Goal: Task Accomplishment & Management: Use online tool/utility

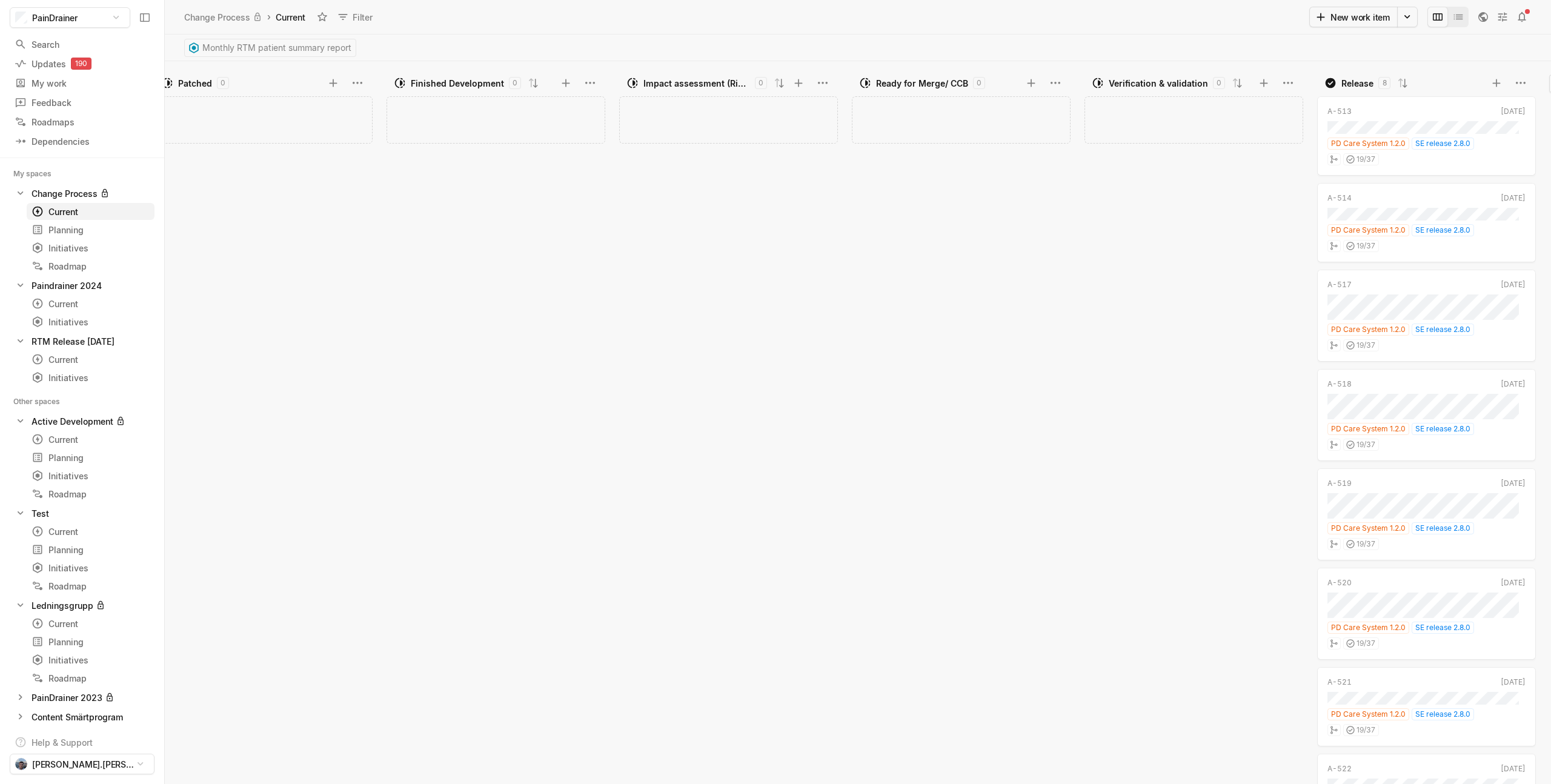
scroll to position [0, 757]
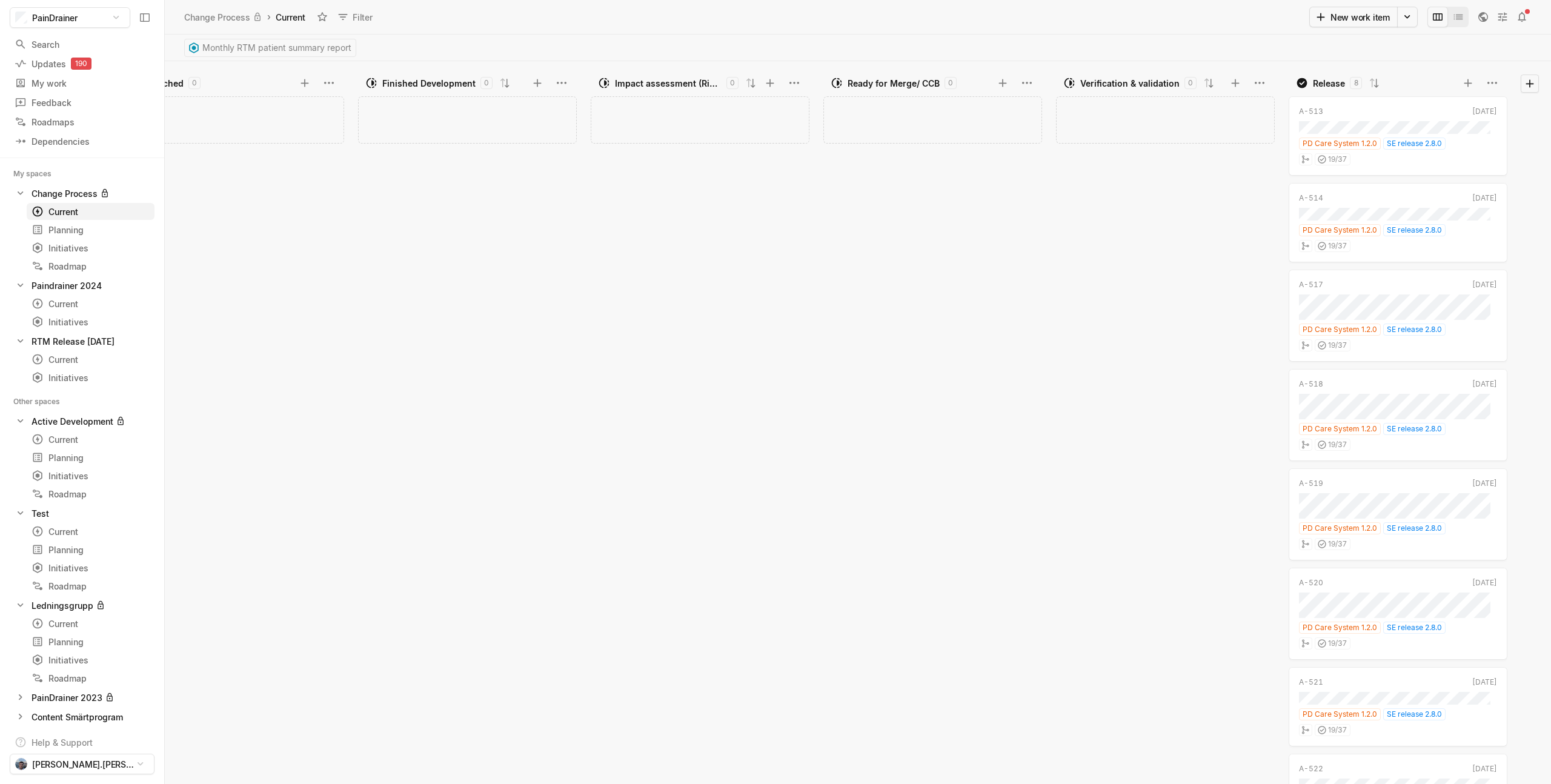
click at [810, 234] on div "Add work item" at bounding box center [702, 438] width 224 height 691
click at [767, 80] on icon at bounding box center [770, 83] width 13 height 13
click at [705, 222] on div "A - 529 Initiative Label Cancel Create" at bounding box center [702, 438] width 224 height 691
click at [796, 79] on html "PainDrainer Search / Updates 190 g then u My work = Feedback g then f Roadmaps …" at bounding box center [776, 392] width 1551 height 784
click at [909, 276] on html "PainDrainer Search / Updates 190 g then u My work = Feedback g then f Roadmaps …" at bounding box center [776, 392] width 1551 height 784
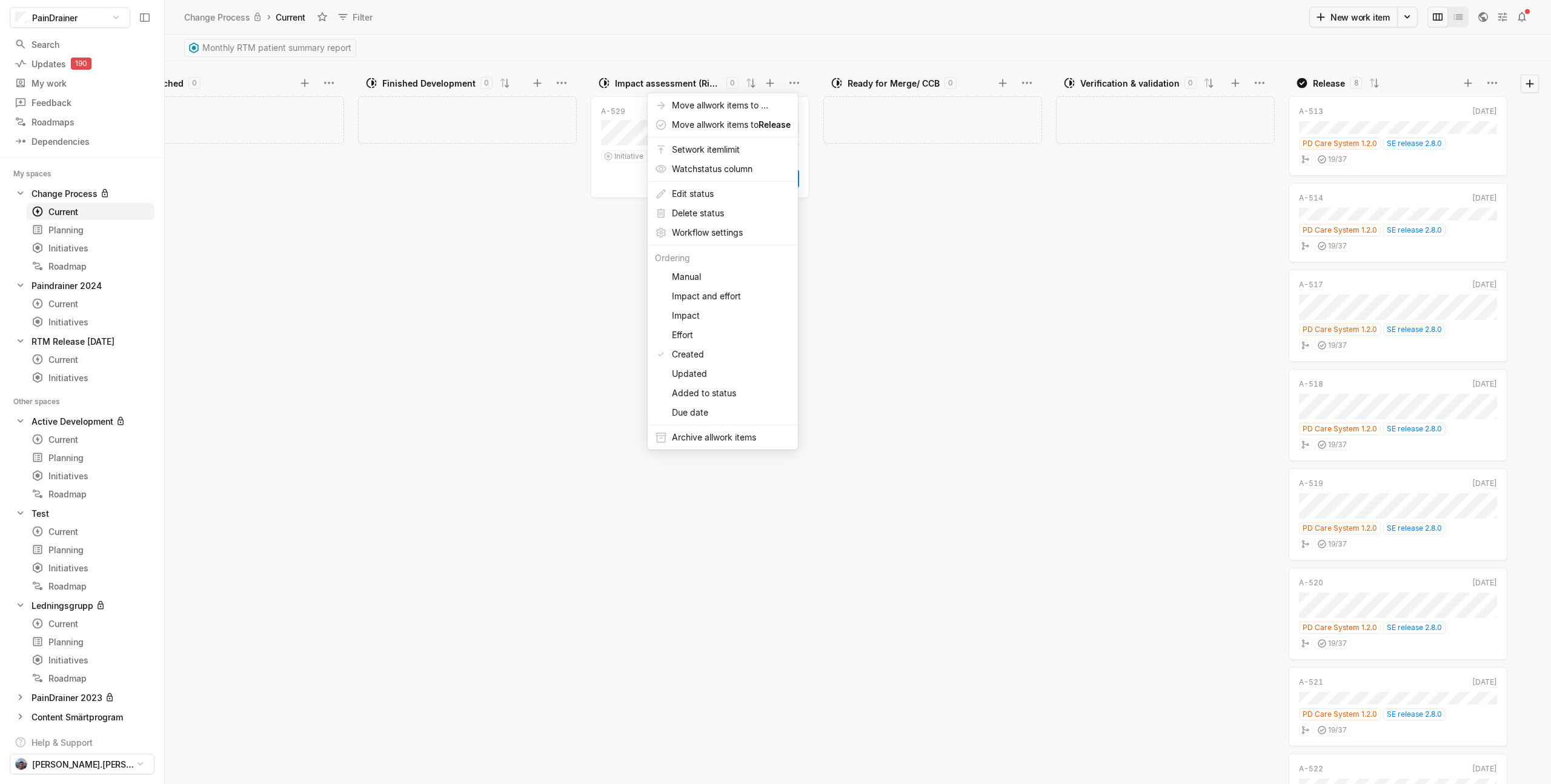
click at [884, 261] on div "Add work item" at bounding box center [935, 438] width 224 height 691
click at [551, 279] on div "Add work item" at bounding box center [470, 438] width 224 height 691
click at [731, 188] on button "Cancel" at bounding box center [734, 179] width 40 height 18
click at [737, 176] on div "A - 529 Initiative Label Cancel Create" at bounding box center [702, 438] width 224 height 691
click at [706, 266] on div "Add work item" at bounding box center [702, 438] width 224 height 691
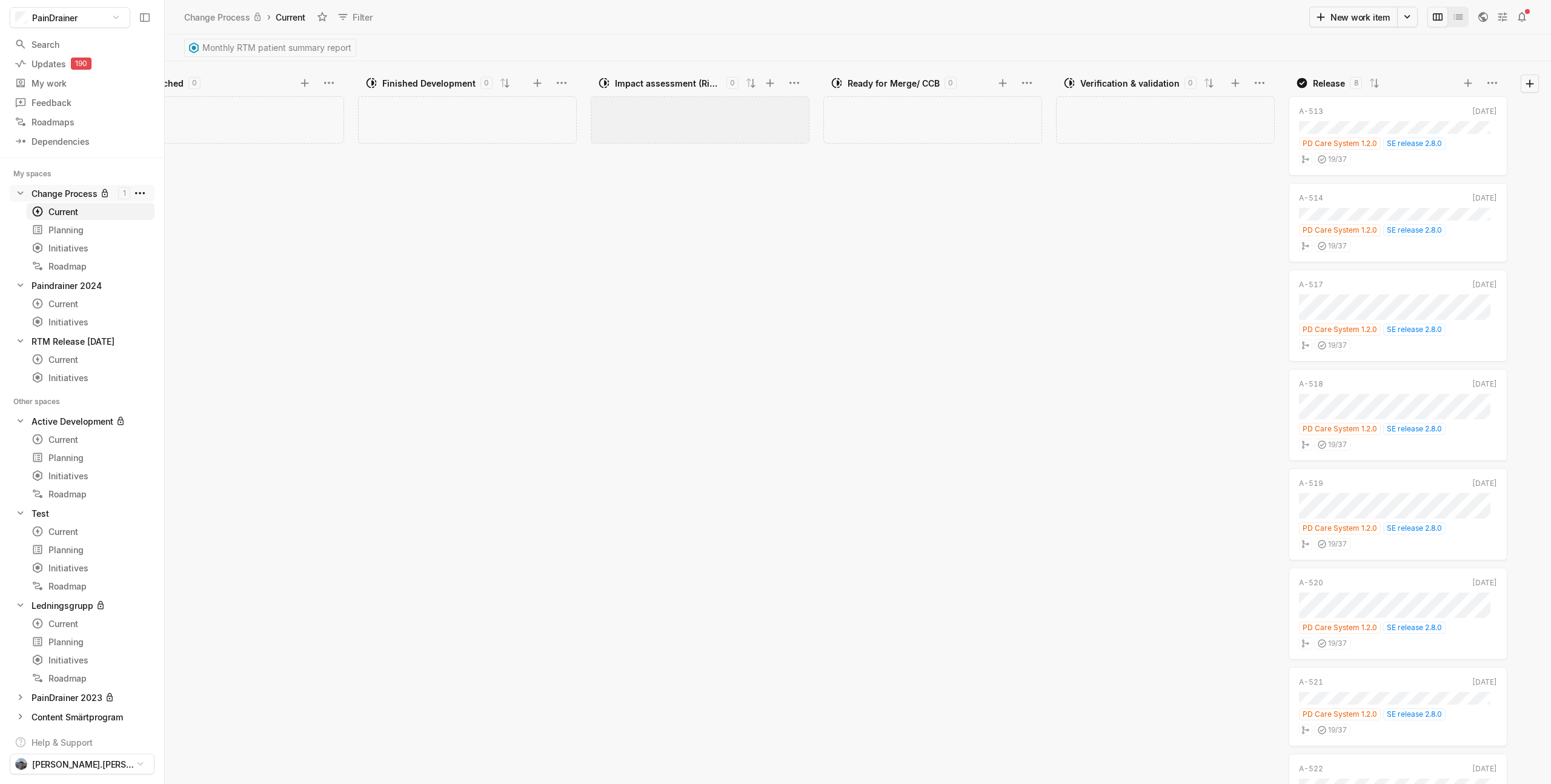
click at [138, 195] on html "PainDrainer Search / Updates 190 g then u My work = Feedback g then f Roadmaps …" at bounding box center [776, 392] width 1551 height 784
click at [197, 222] on span "Space settings" at bounding box center [239, 221] width 129 height 20
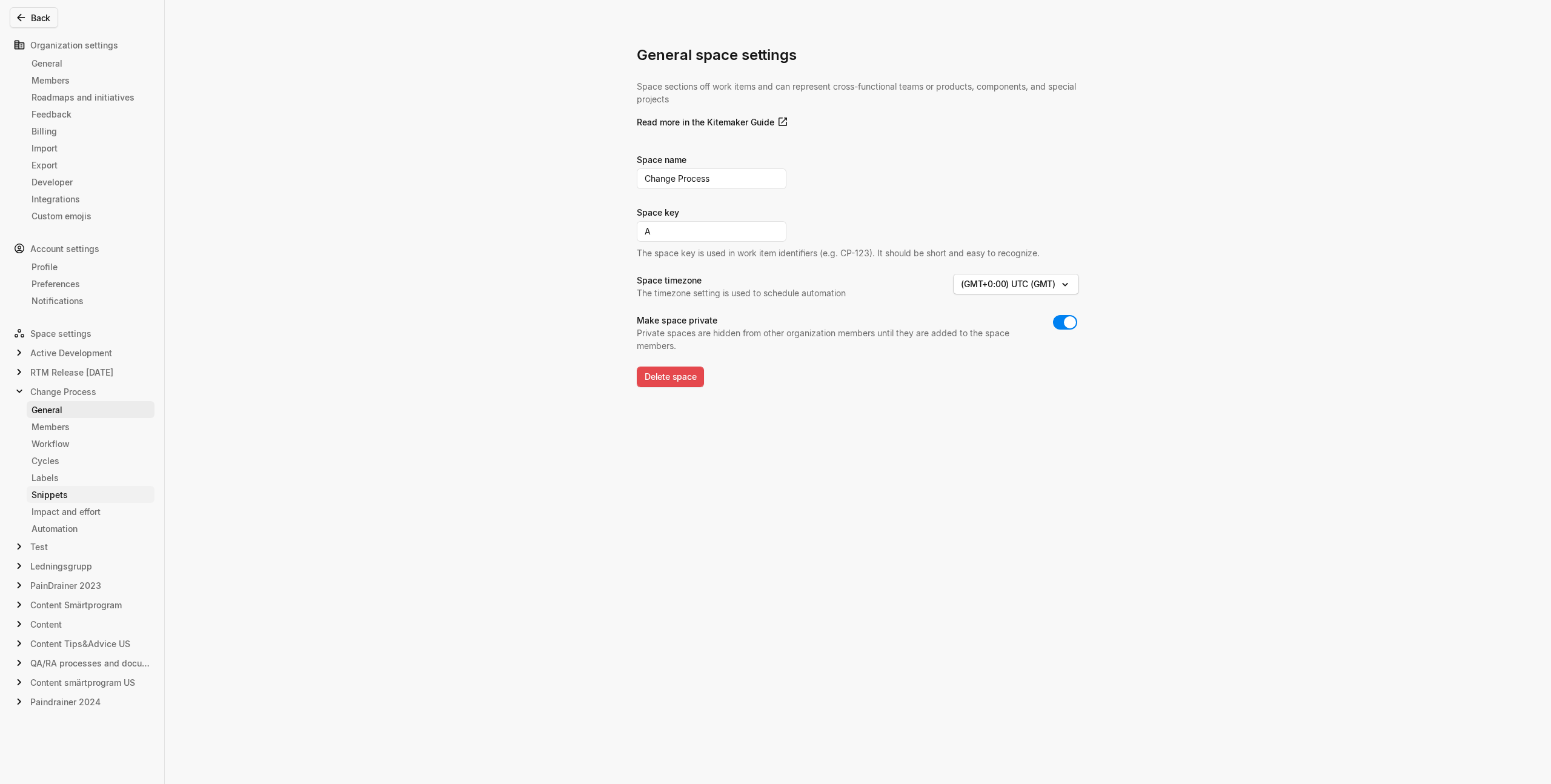
click at [71, 497] on div "Snippets" at bounding box center [90, 495] width 118 height 13
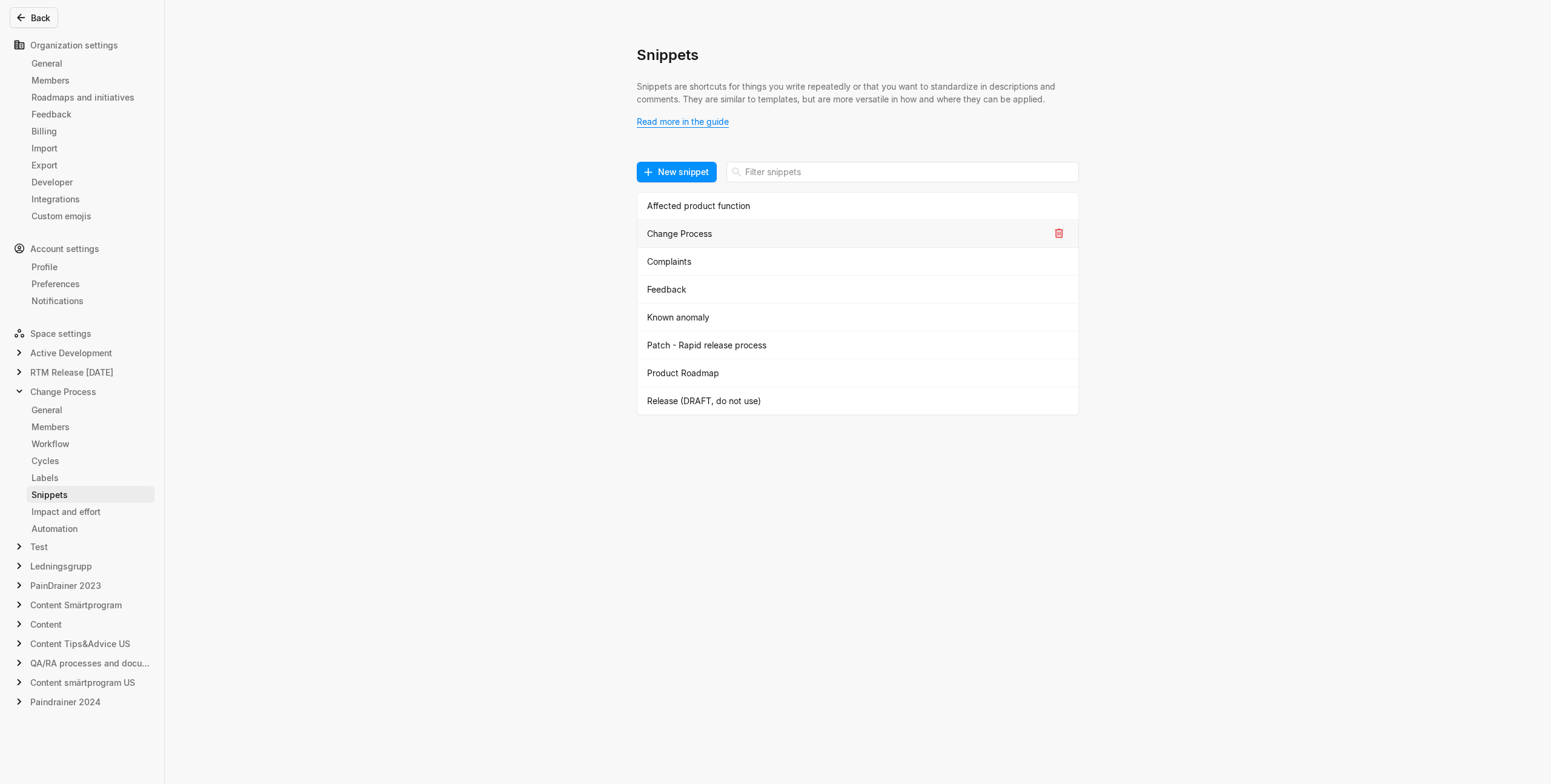
click at [705, 234] on div "Change Process" at bounding box center [848, 233] width 402 height 13
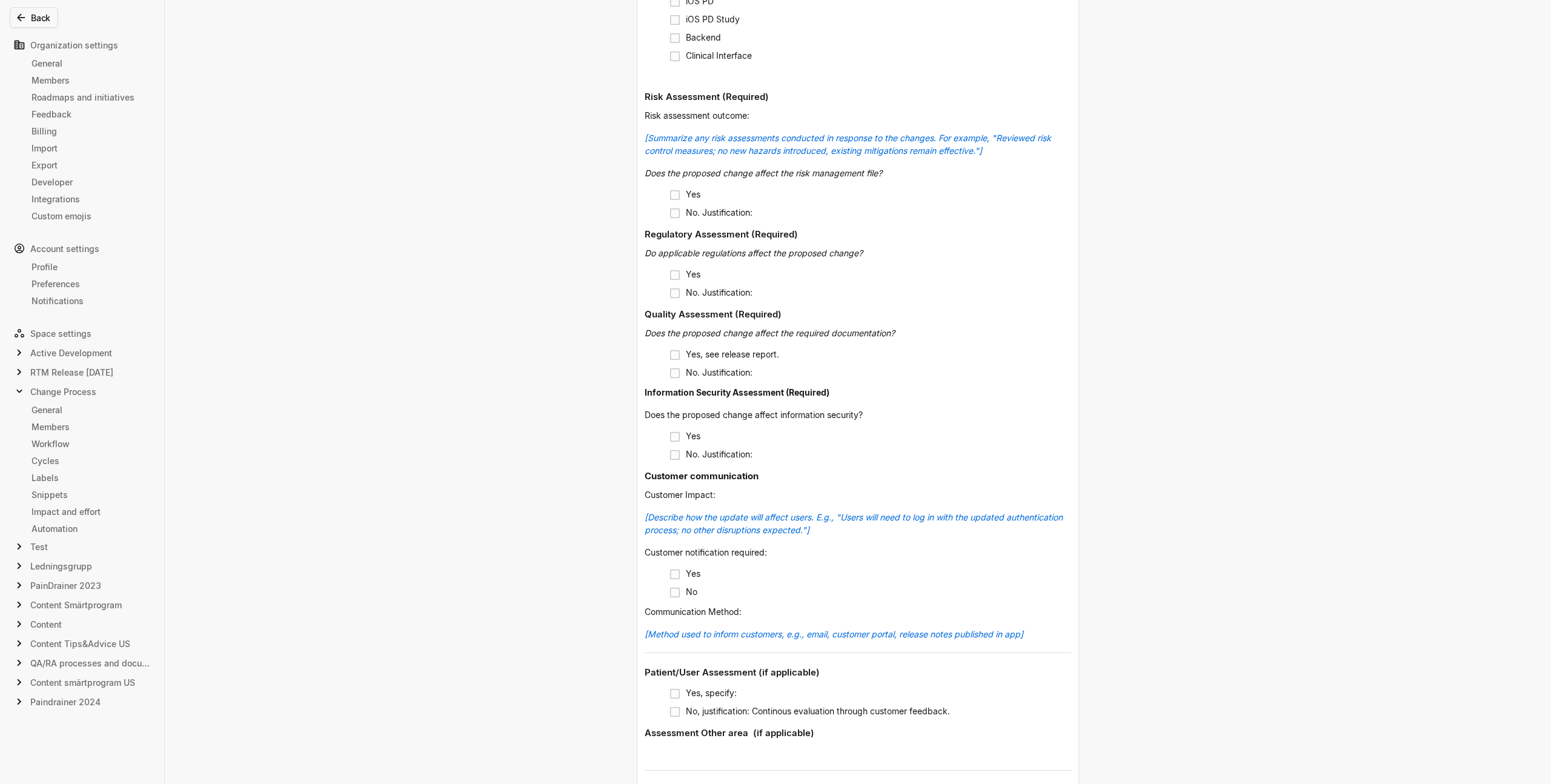
scroll to position [1295, 0]
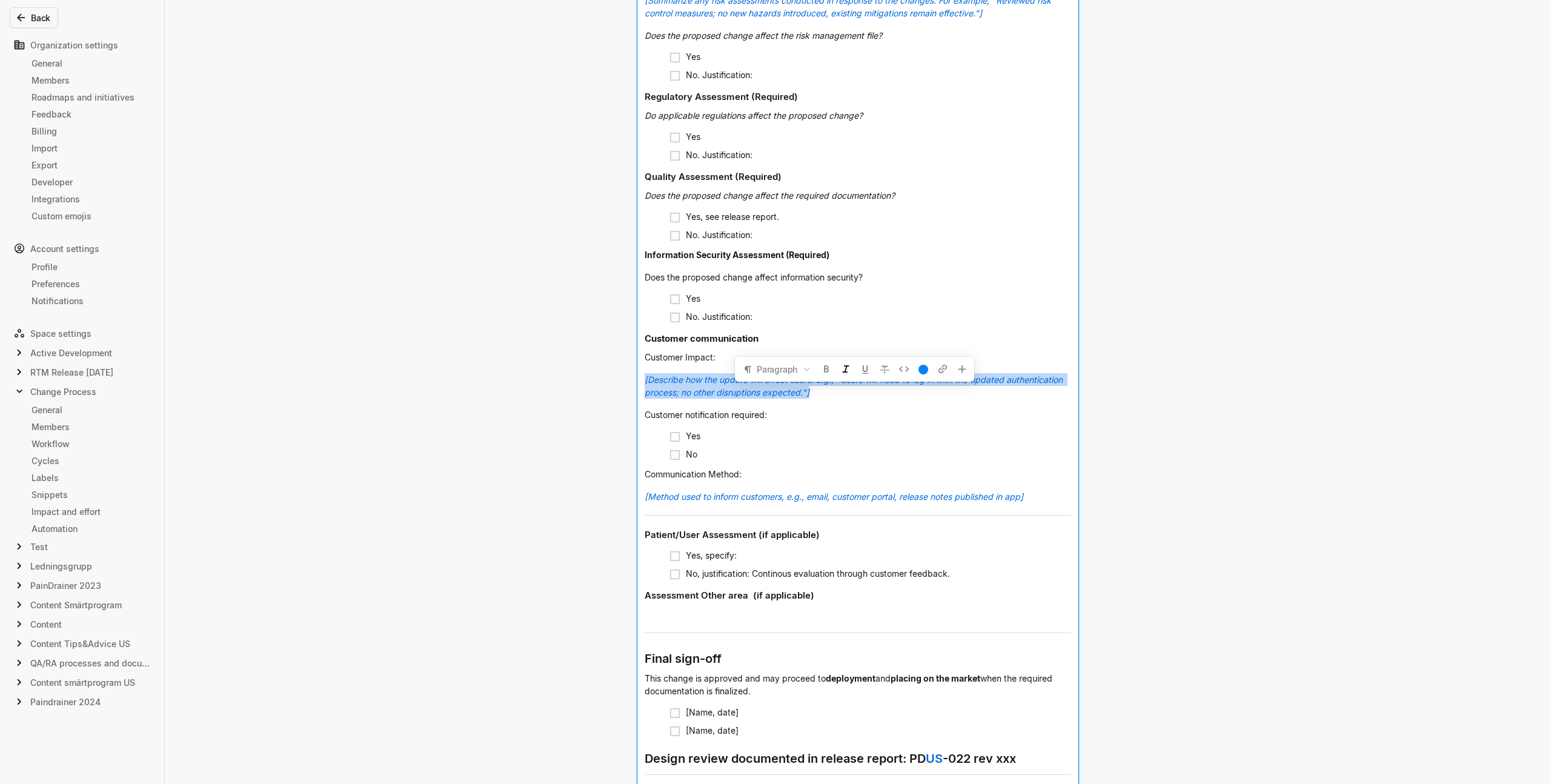
drag, startPoint x: 812, startPoint y: 406, endPoint x: 641, endPoint y: 390, distance: 171.7
click at [645, 390] on div "[Describe how the update will affect users. E.g., "Users will need to log in wi…" at bounding box center [858, 385] width 426 height 35
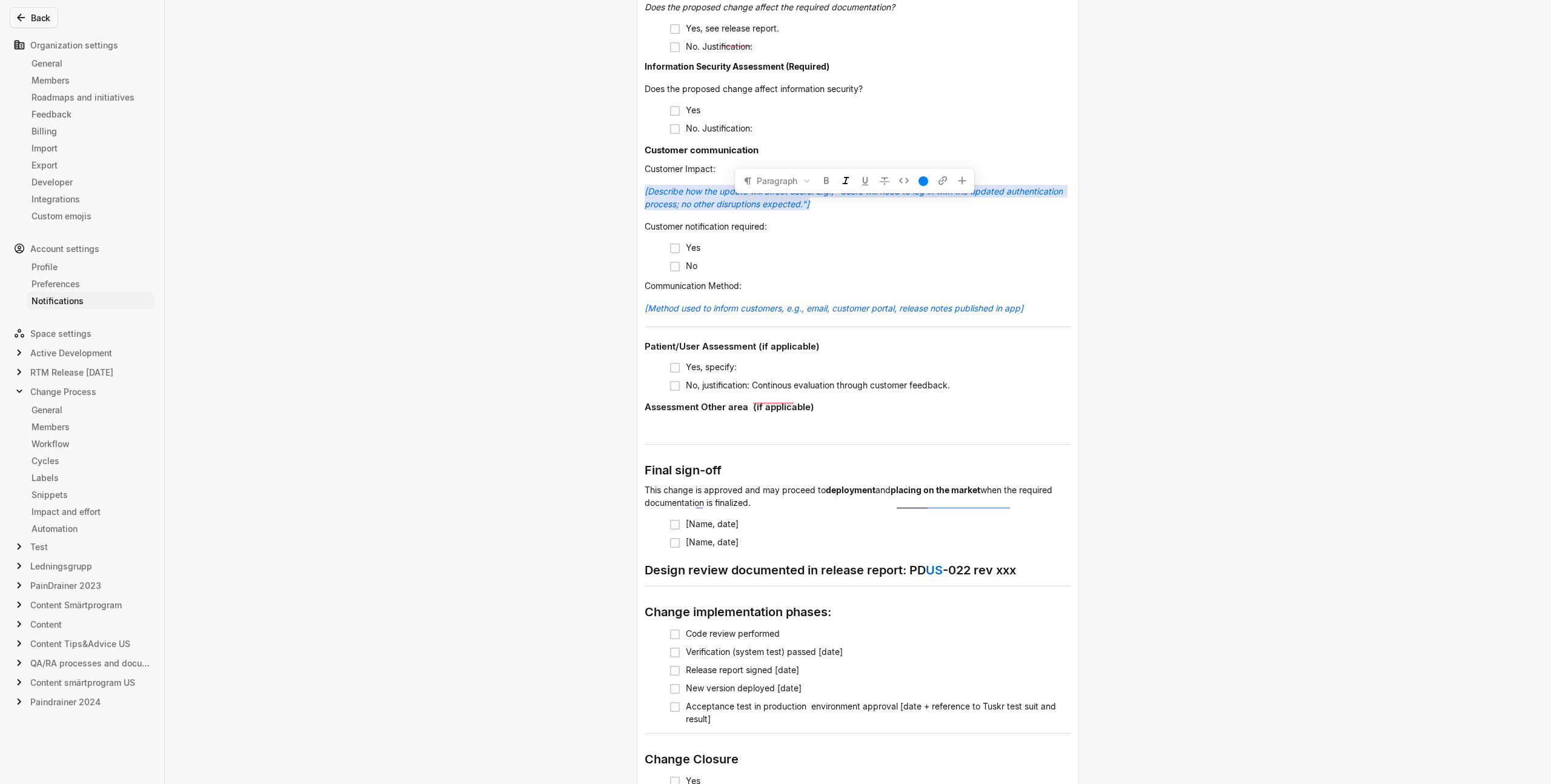
scroll to position [1483, 0]
drag, startPoint x: 973, startPoint y: 396, endPoint x: 1029, endPoint y: 396, distance: 56.0
click at [837, 392] on div "No, justification: Continous evaluation through customer feedback." at bounding box center [878, 385] width 385 height 16
click at [1042, 393] on div "No, justification: Continous evaluation through customer feedback." at bounding box center [878, 385] width 385 height 16
drag, startPoint x: 997, startPoint y: 400, endPoint x: 692, endPoint y: 400, distance: 305.0
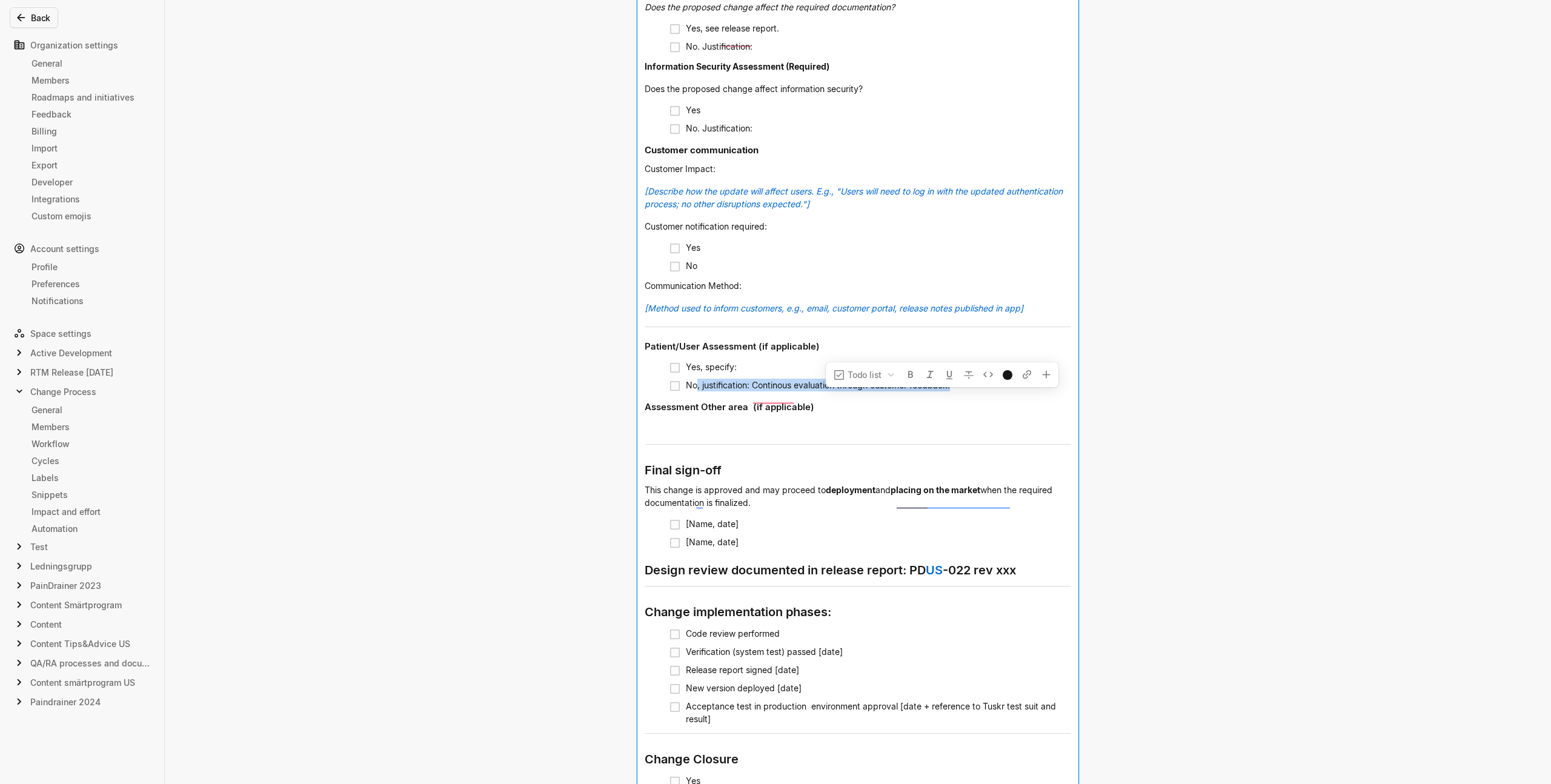
click at [692, 393] on div "No, justification: Continous evaluation through customer feedback." at bounding box center [878, 385] width 385 height 16
copy span ", justification: Continous evaluation through customer feedback."
click at [766, 436] on div "﻿" at bounding box center [858, 428] width 426 height 18
click at [645, 417] on h3 "Assessment Other area (if applicable)" at bounding box center [858, 406] width 426 height 24
copy span "Assessment Other area (if applicable)"
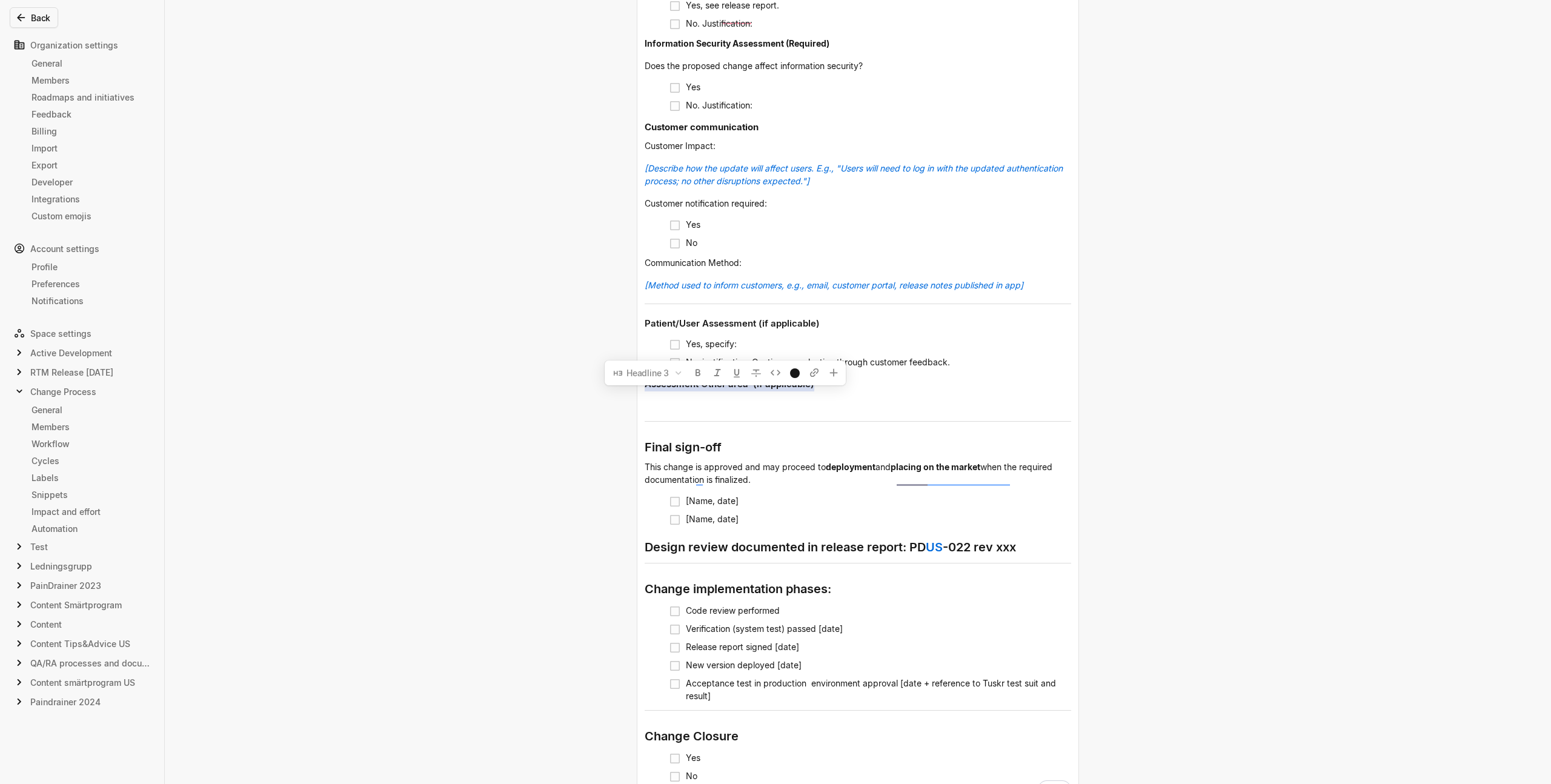
scroll to position [1578, 0]
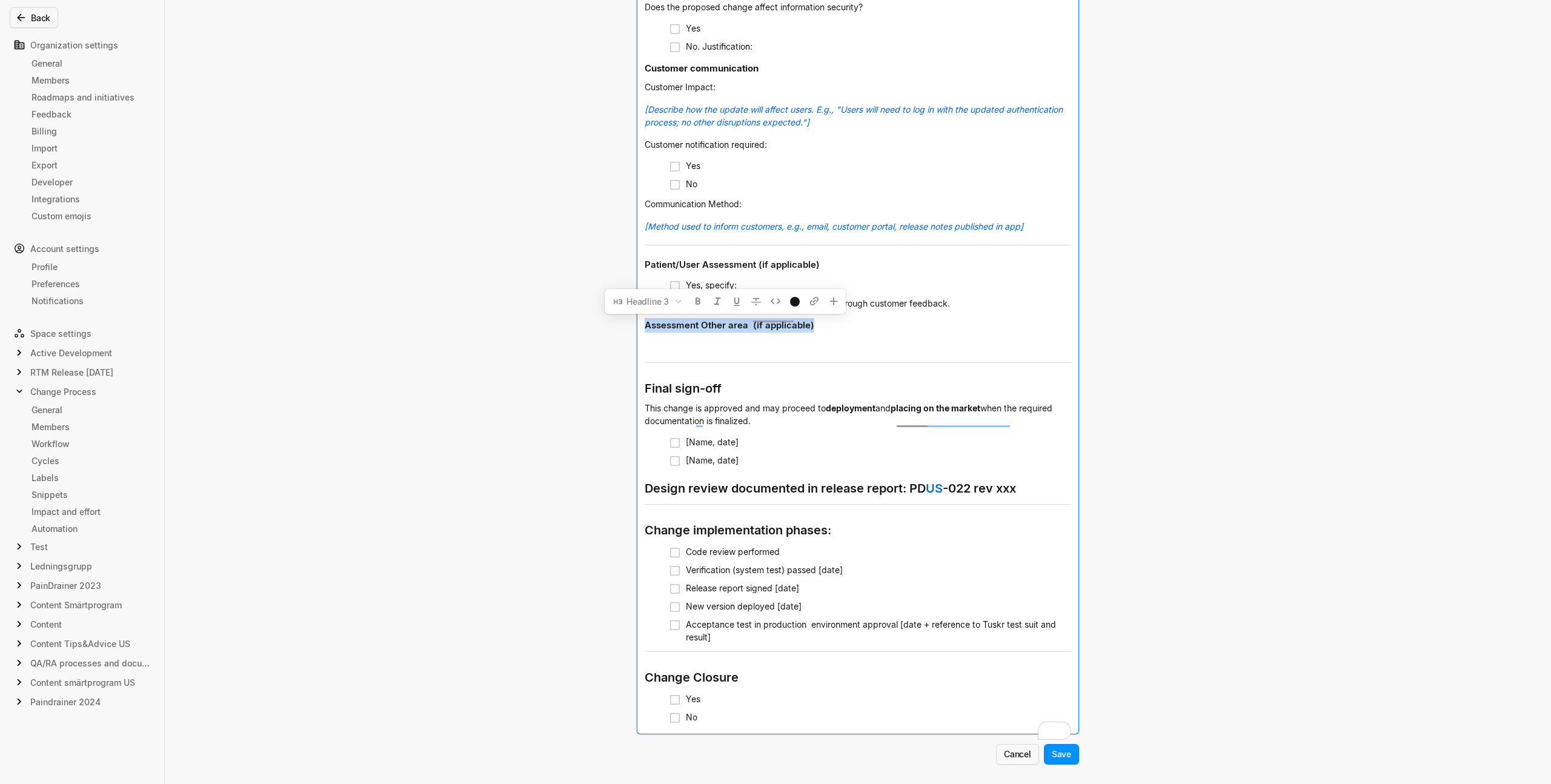
click at [453, 543] on div "Edit snippet You can use all editor components when creating snippets. Use them…" at bounding box center [776, 392] width 1551 height 784
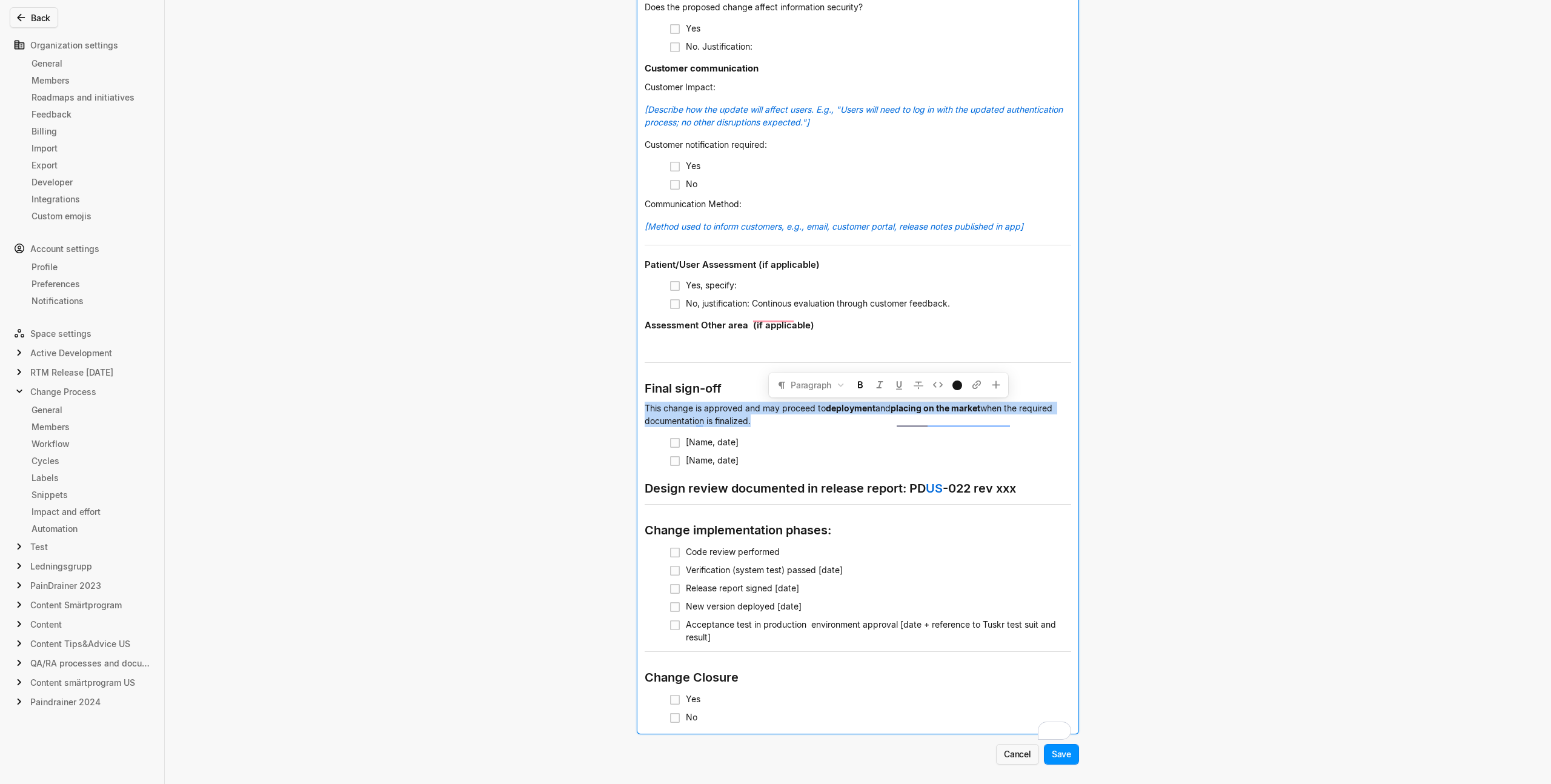
drag, startPoint x: 750, startPoint y: 417, endPoint x: 643, endPoint y: 405, distance: 107.7
click at [645, 405] on div "This change is approved and may proceed to deployment and placing on the market…" at bounding box center [858, 417] width 426 height 30
copy div "This change is approved and may proceed to deployment and placing on the market…"
click at [297, 339] on div "Edit snippet You can use all editor components when creating snippets. Use them…" at bounding box center [776, 392] width 1551 height 784
